Goal: Navigation & Orientation: Find specific page/section

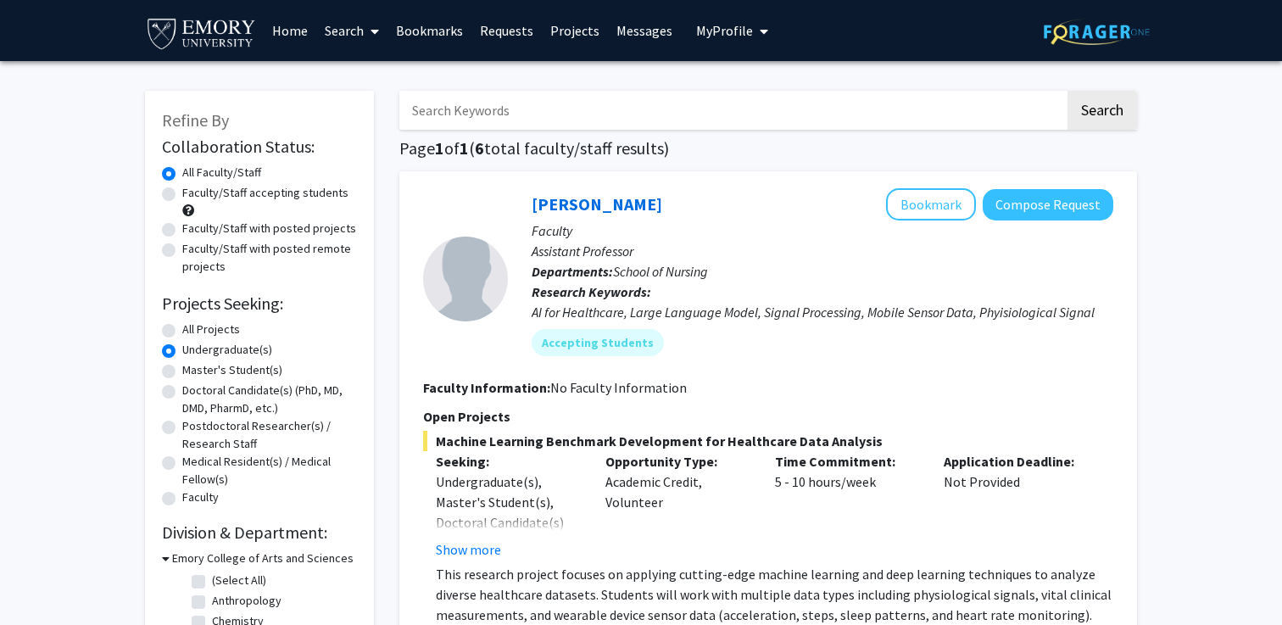
click at [279, 27] on link "Home" at bounding box center [290, 30] width 53 height 59
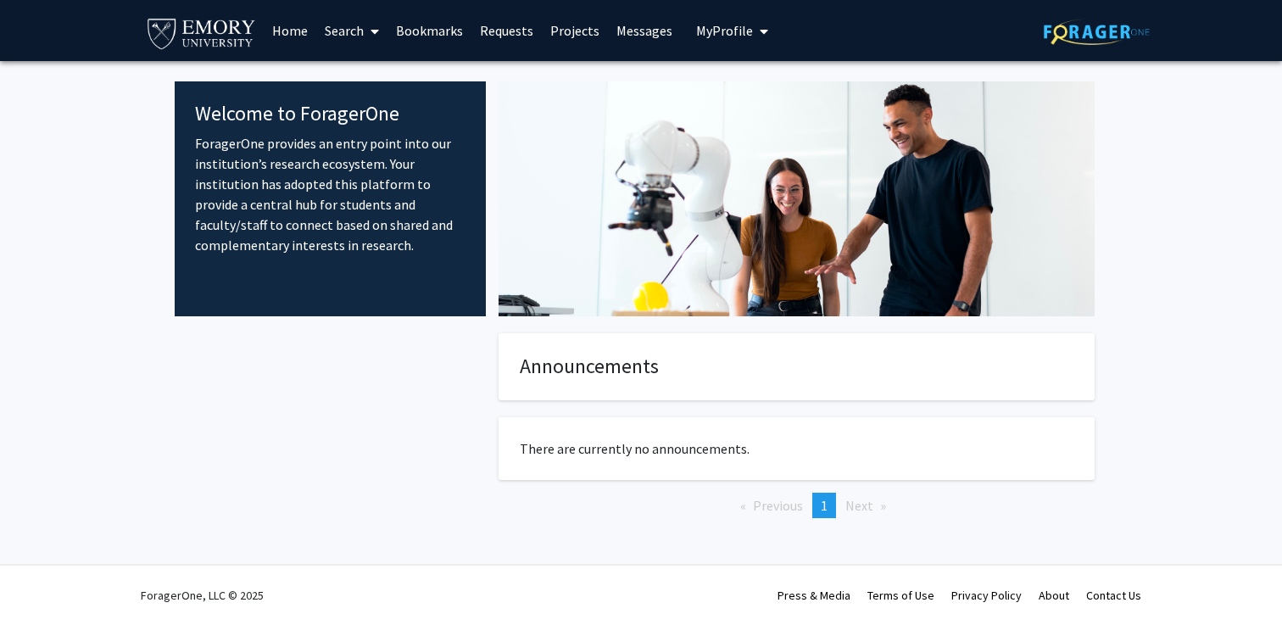
click at [703, 22] on span "My Profile" at bounding box center [724, 30] width 57 height 17
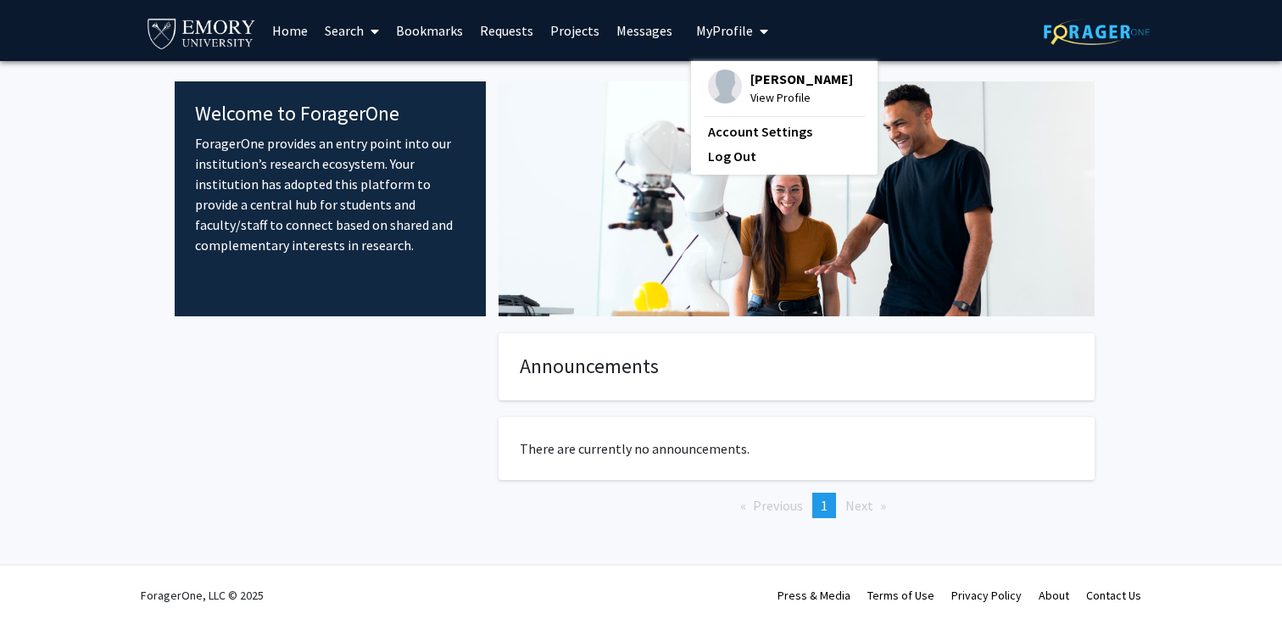
click at [708, 91] on img at bounding box center [725, 87] width 34 height 34
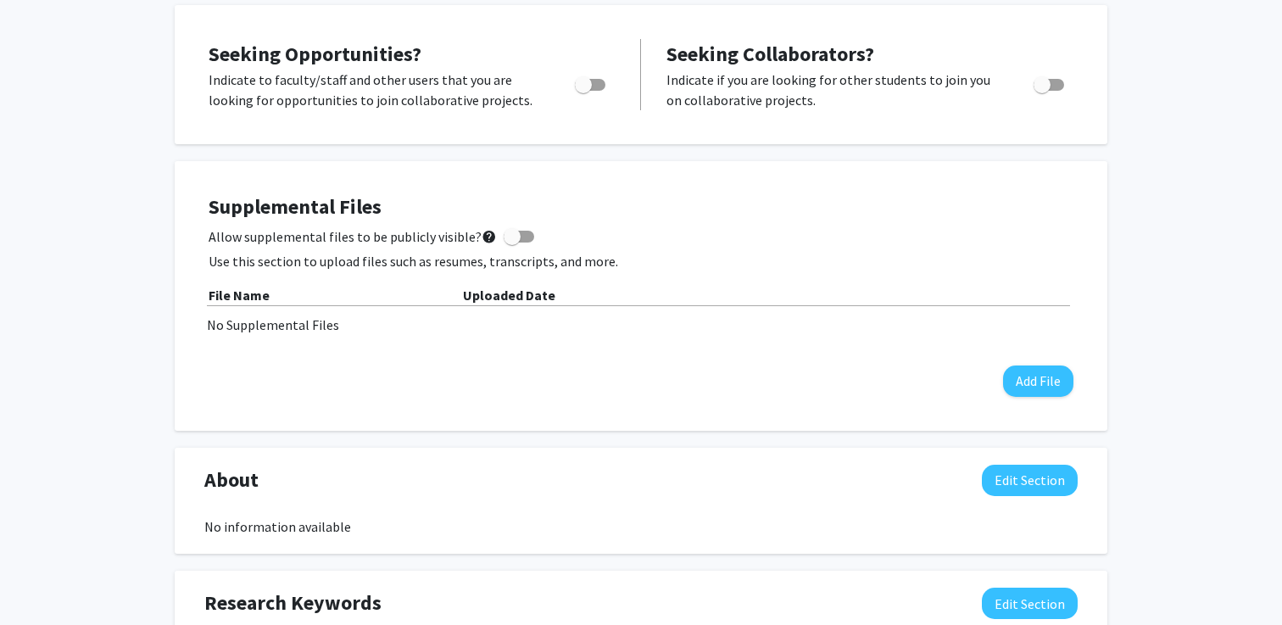
scroll to position [312, 0]
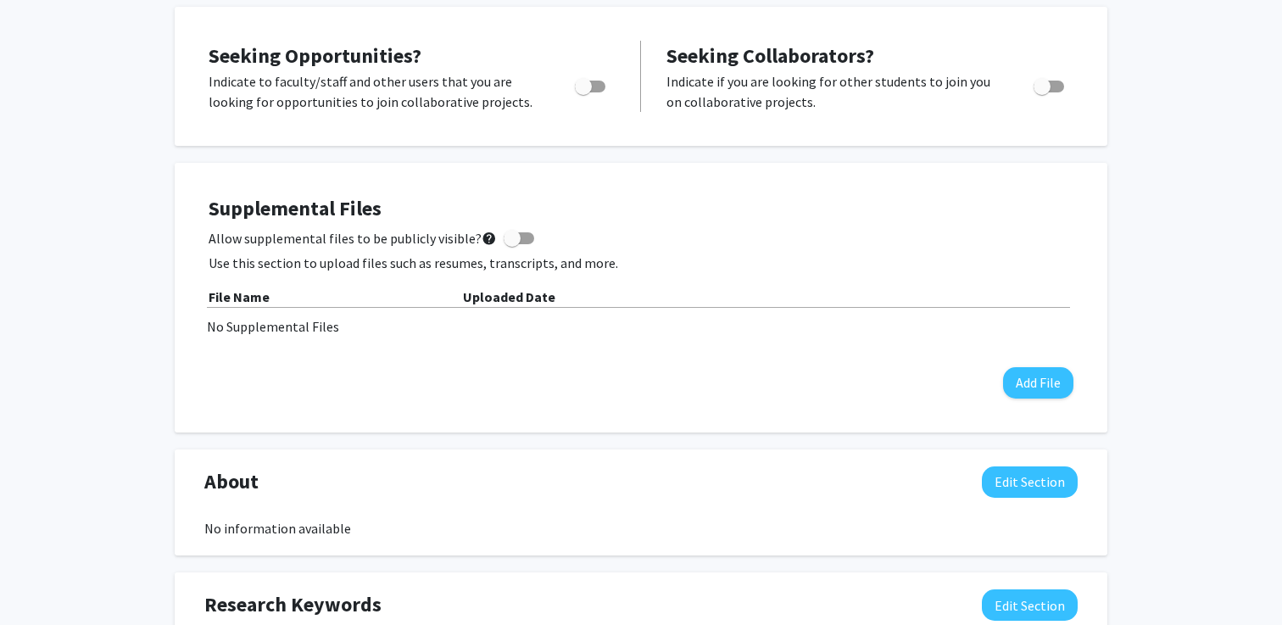
click at [606, 86] on div "Toggle" at bounding box center [591, 83] width 47 height 25
click at [592, 83] on span "Toggle" at bounding box center [590, 87] width 31 height 12
click at [583, 92] on input "Are you actively seeking opportunities?" at bounding box center [582, 92] width 1 height 1
checkbox input "true"
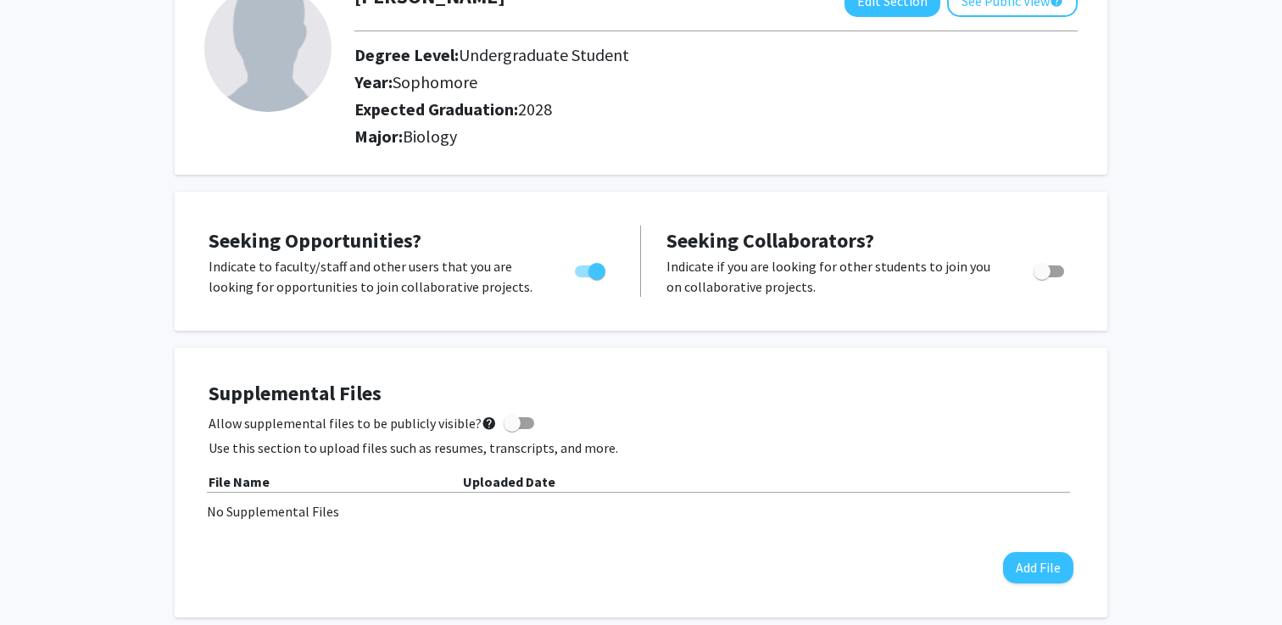
scroll to position [0, 0]
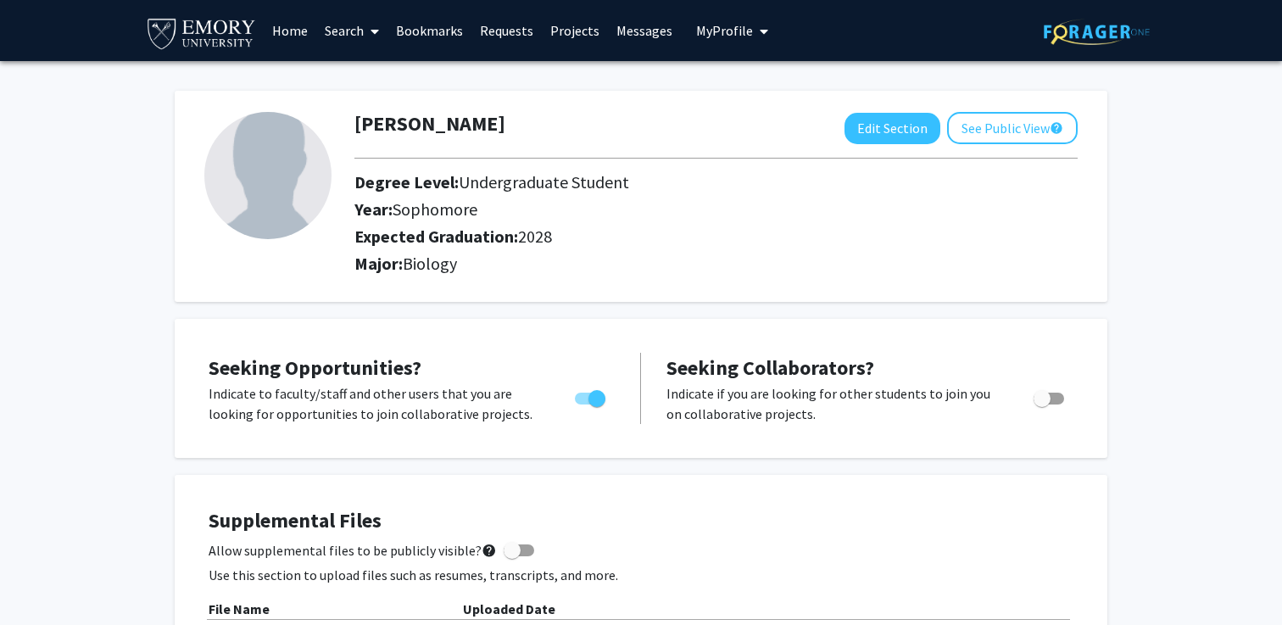
click at [434, 27] on link "Bookmarks" at bounding box center [429, 30] width 84 height 59
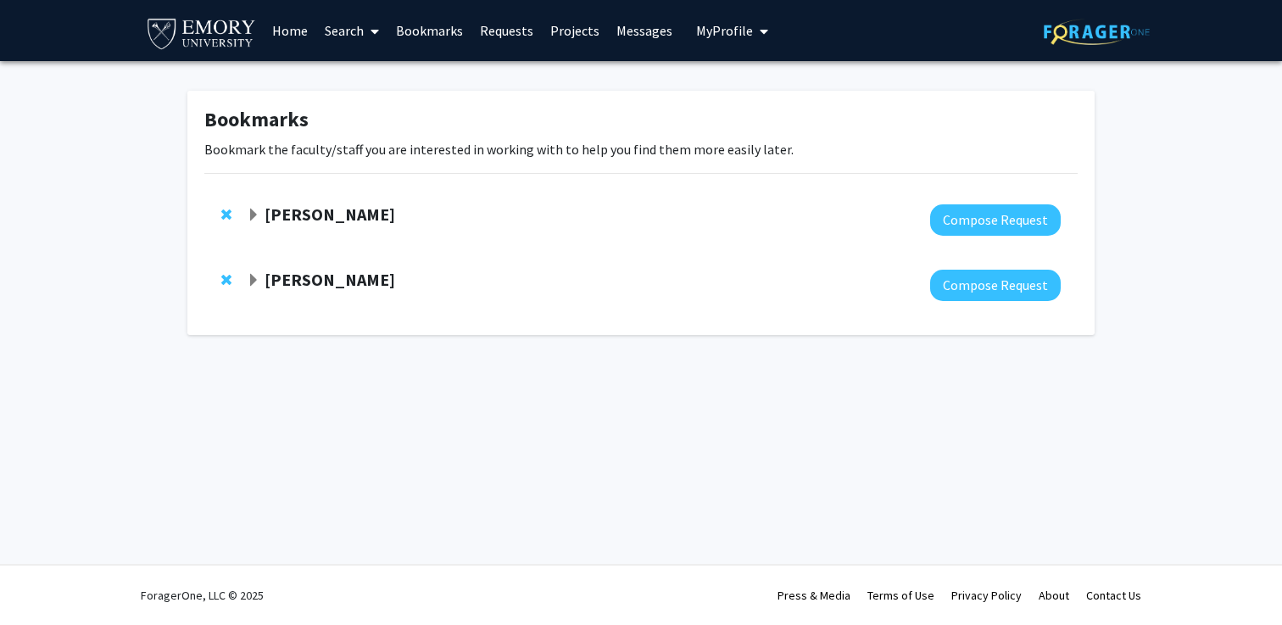
click at [354, 285] on strong "[PERSON_NAME]" at bounding box center [330, 279] width 131 height 21
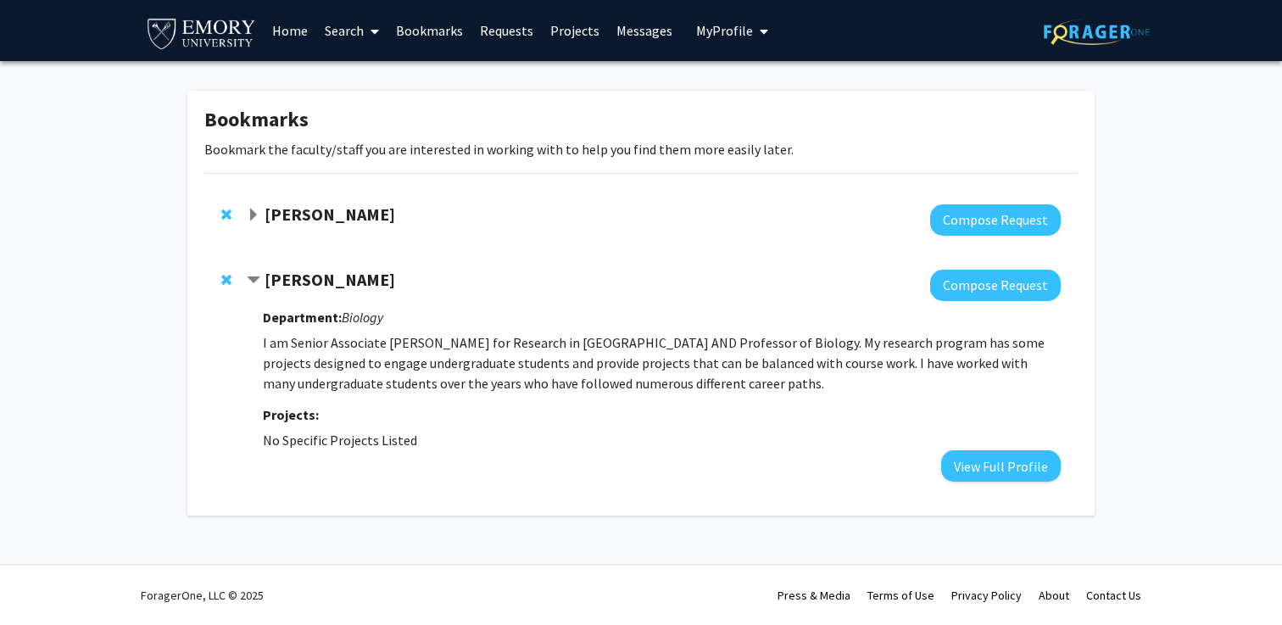
click at [355, 351] on p "I am Senior Associate [PERSON_NAME] for Research in [GEOGRAPHIC_DATA] AND Profe…" at bounding box center [662, 362] width 798 height 61
click at [1005, 470] on button "View Full Profile" at bounding box center [1001, 465] width 120 height 31
